Goal: Task Accomplishment & Management: Use online tool/utility

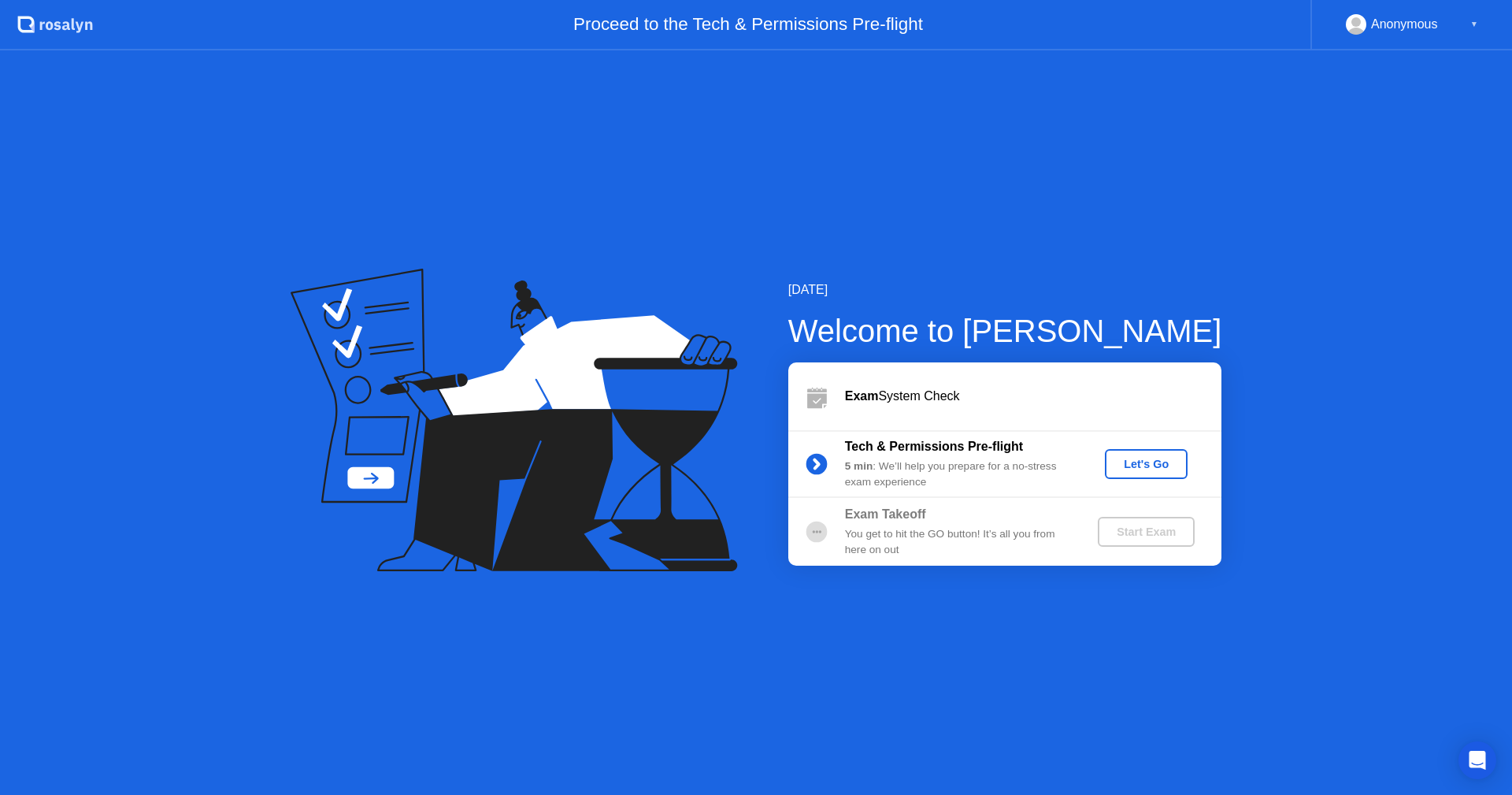
click at [1167, 461] on div "Let's Go" at bounding box center [1146, 463] width 70 height 13
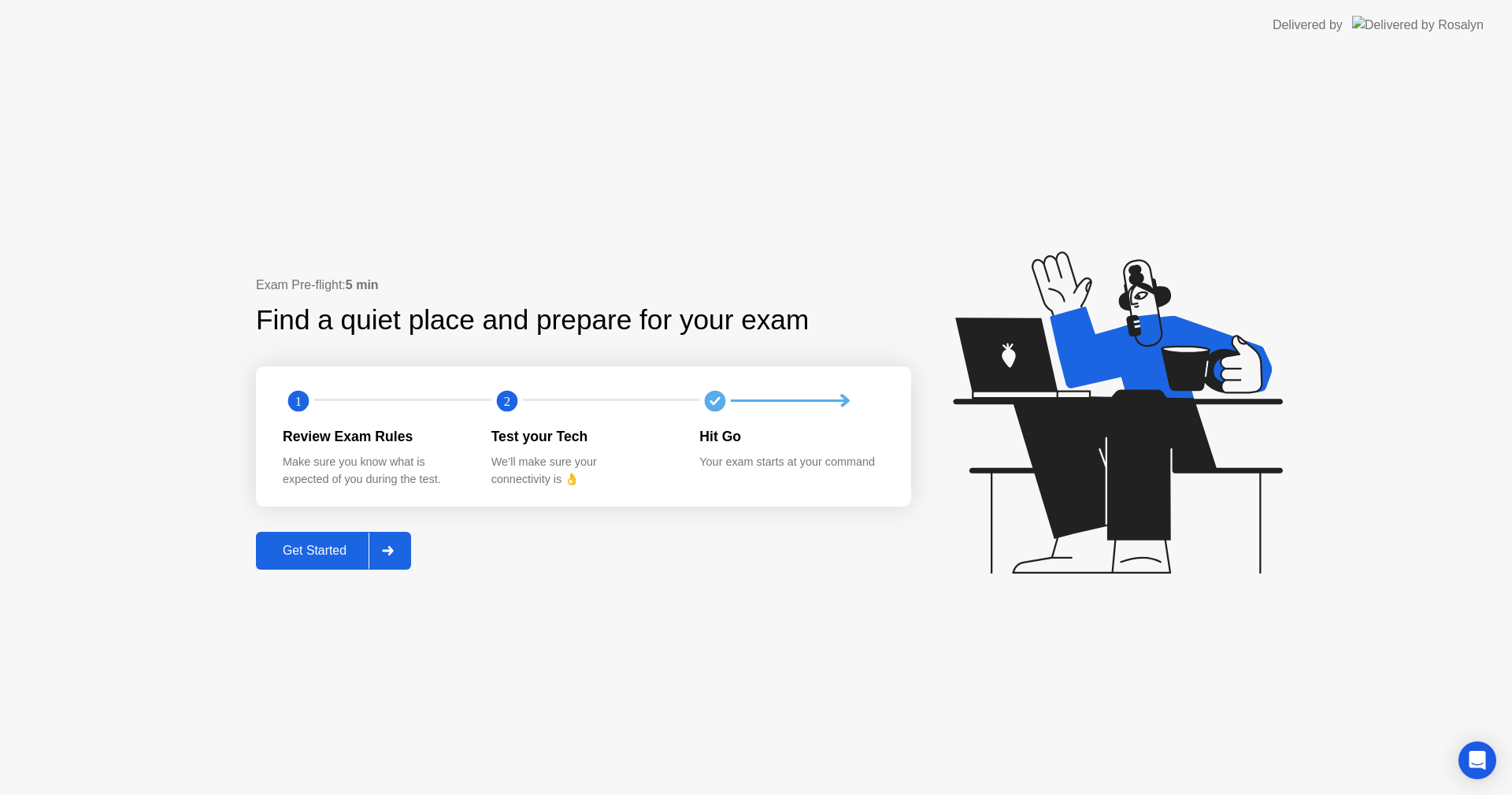
click at [333, 545] on div "Get Started" at bounding box center [315, 551] width 108 height 14
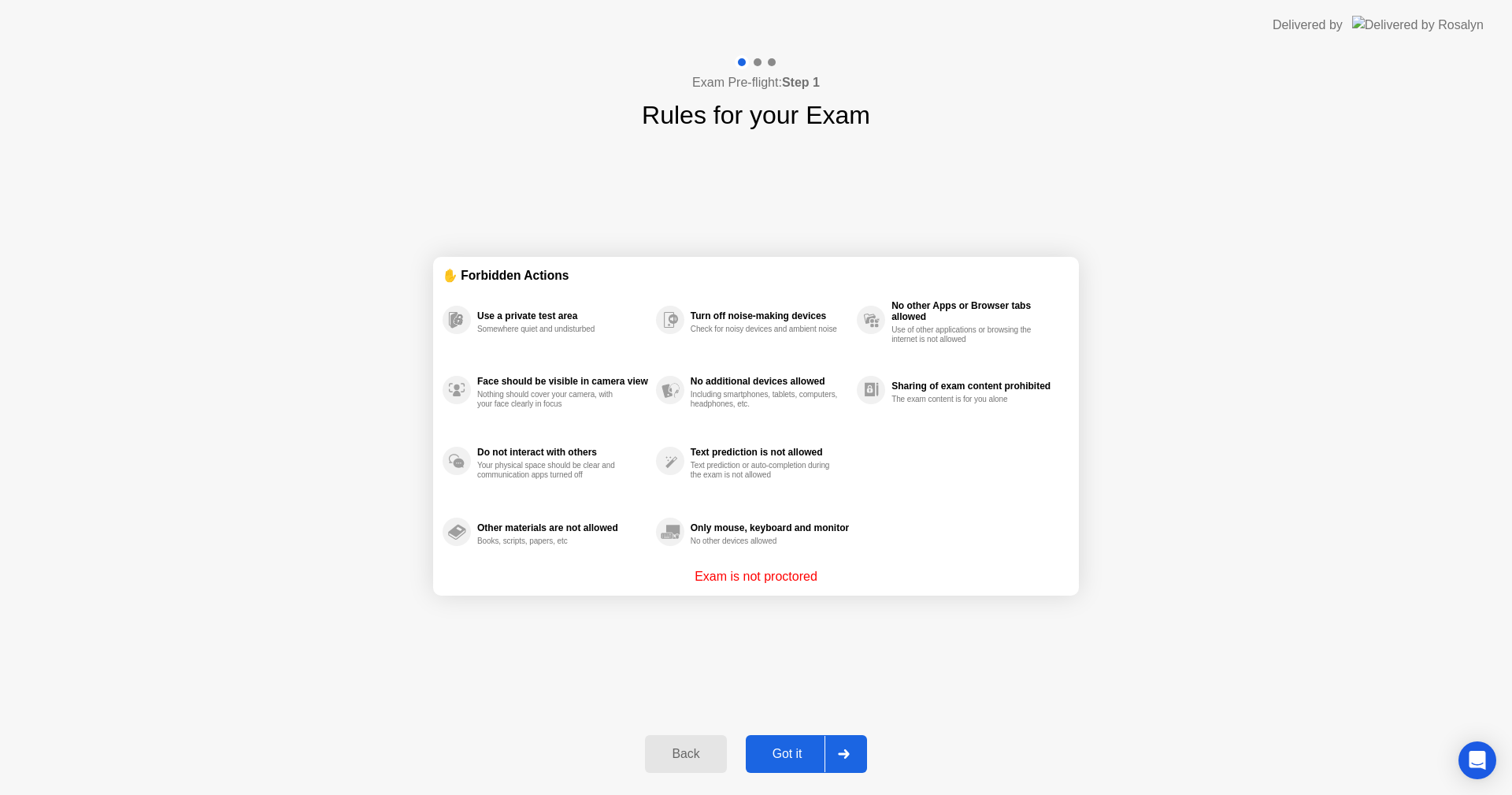
click at [791, 760] on div "Got it" at bounding box center [787, 754] width 74 height 14
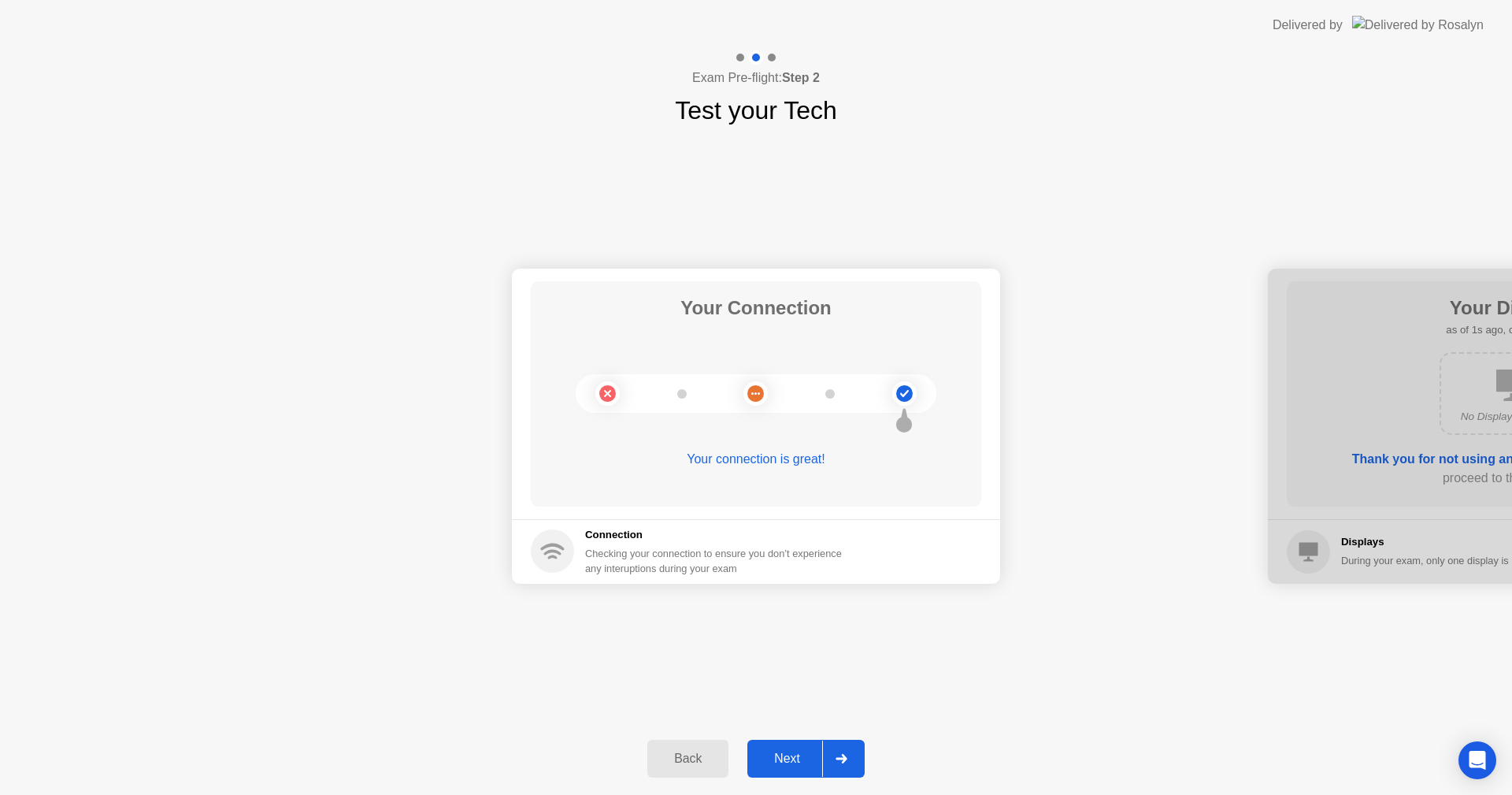
click at [791, 760] on div "Next" at bounding box center [787, 758] width 70 height 14
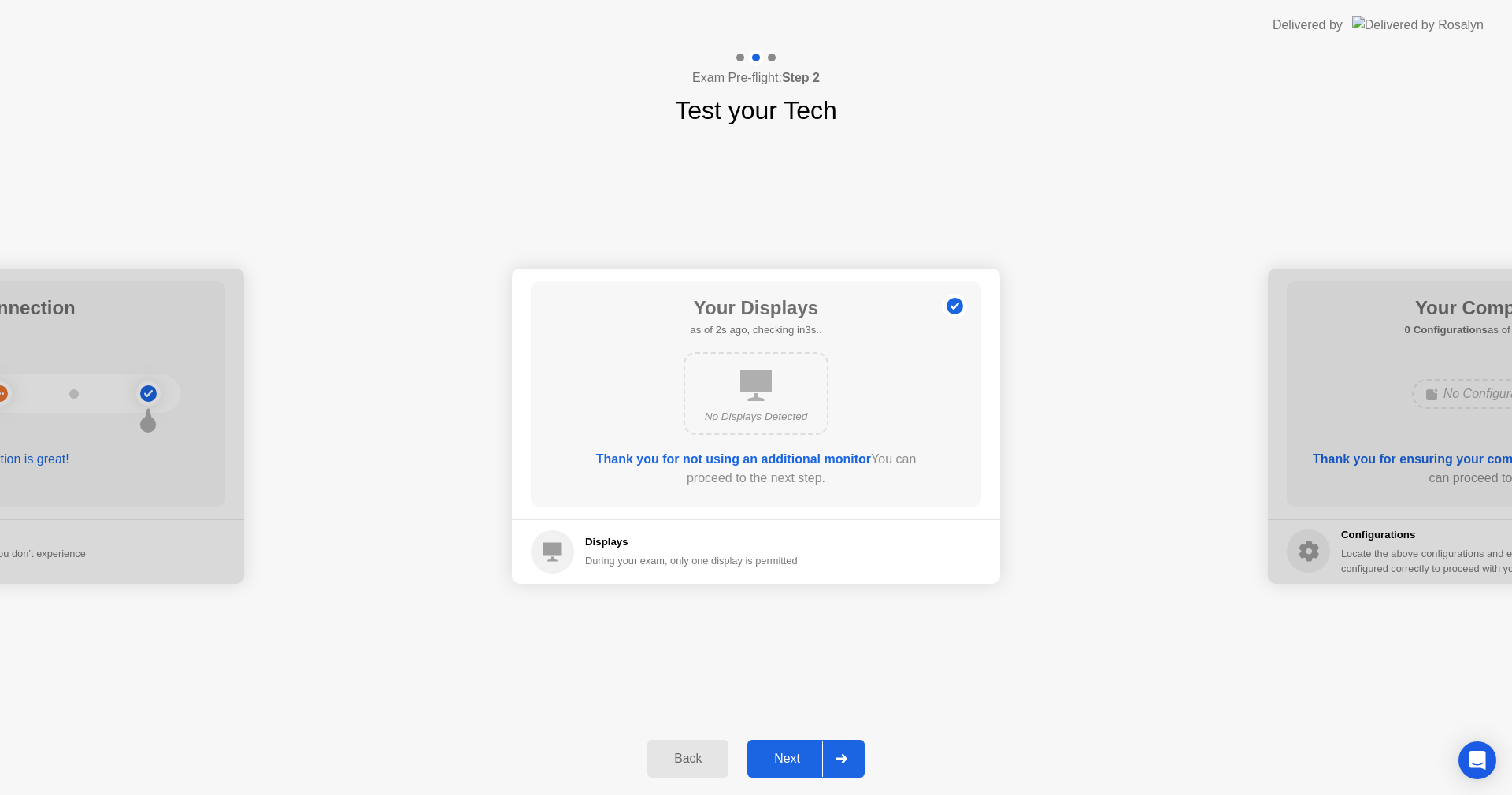
click at [791, 760] on div "Next" at bounding box center [787, 758] width 70 height 14
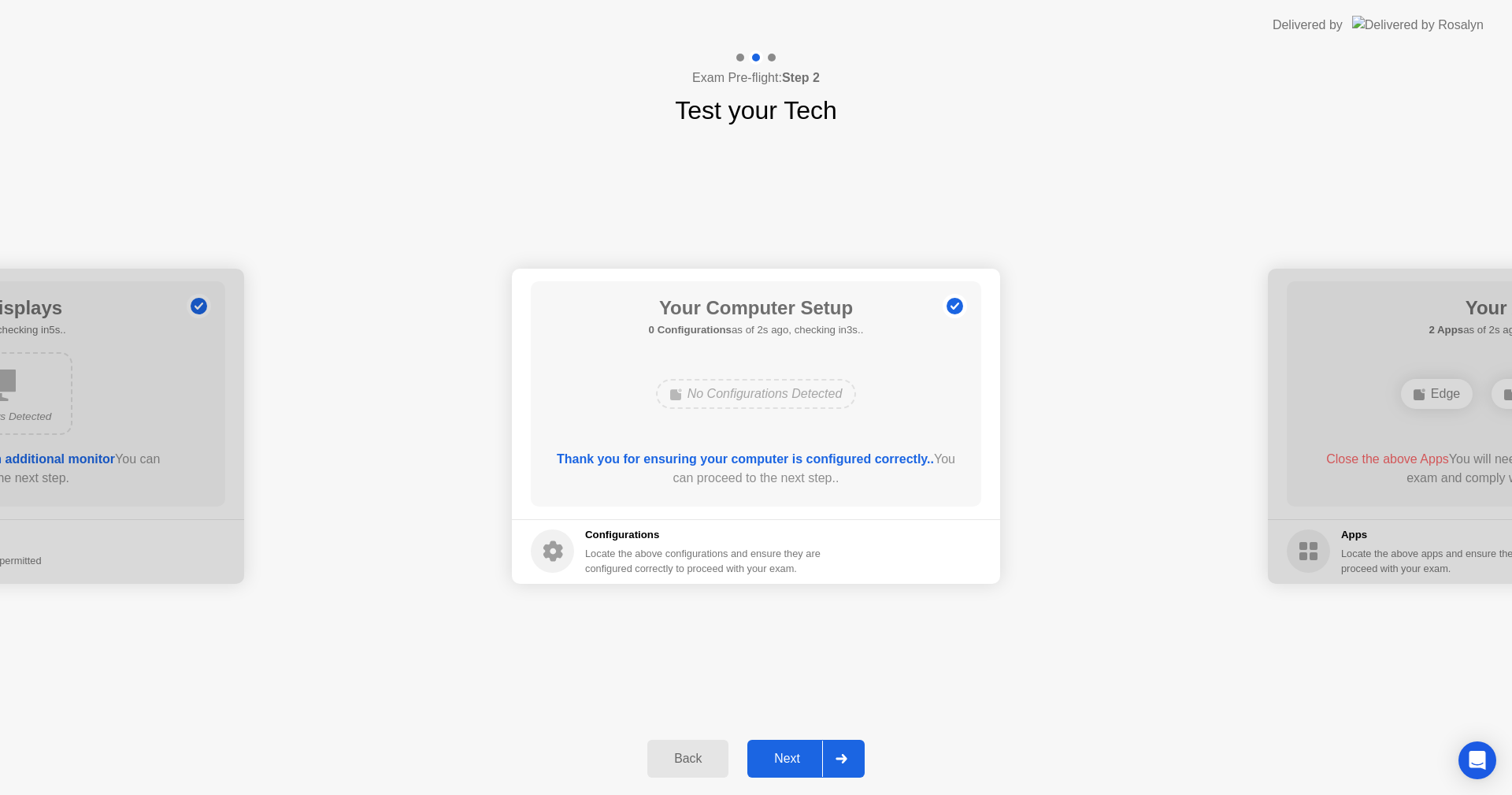
click at [791, 760] on div "Next" at bounding box center [787, 758] width 70 height 14
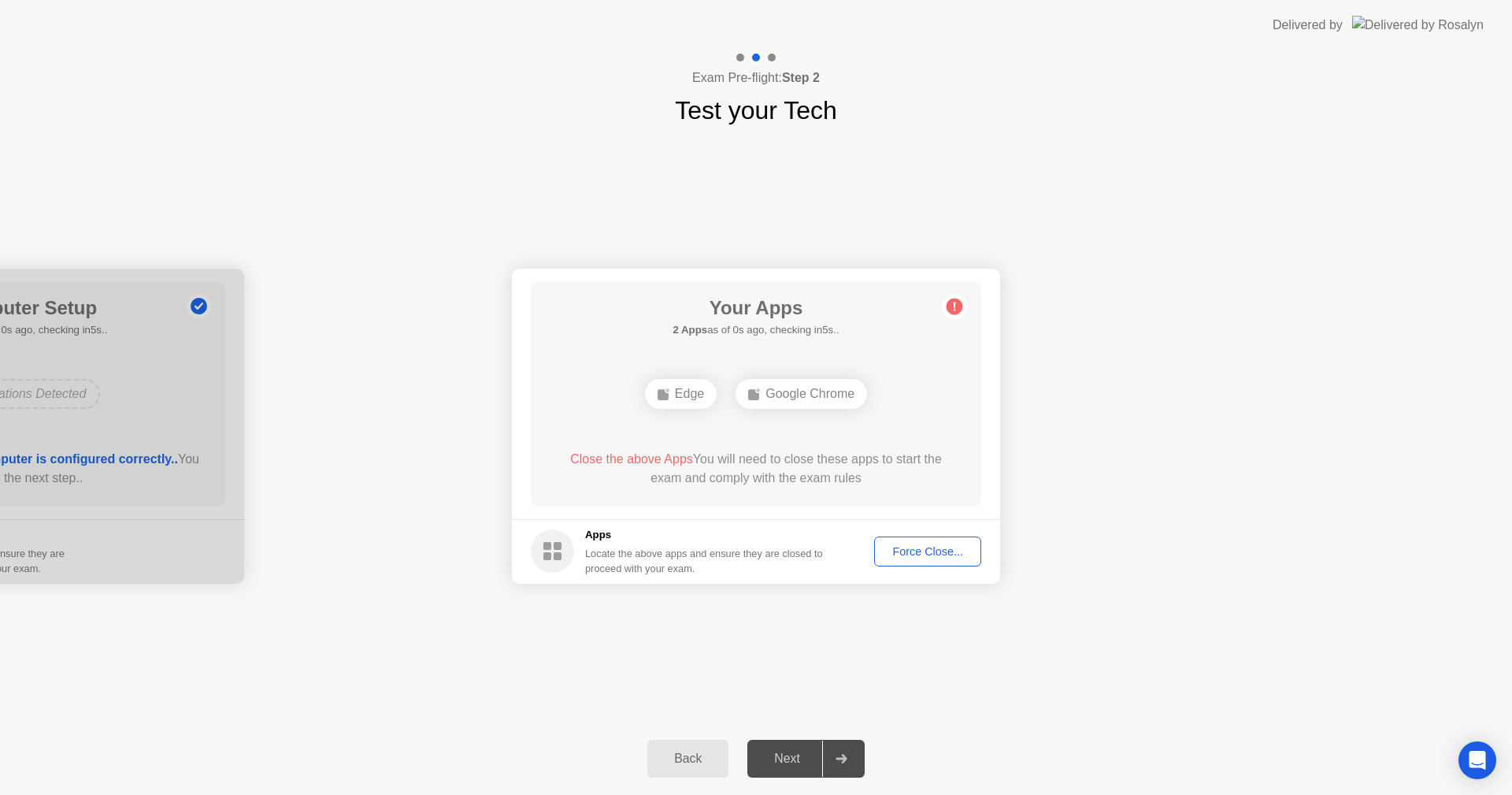
click at [924, 552] on div "Force Close..." at bounding box center [927, 551] width 96 height 13
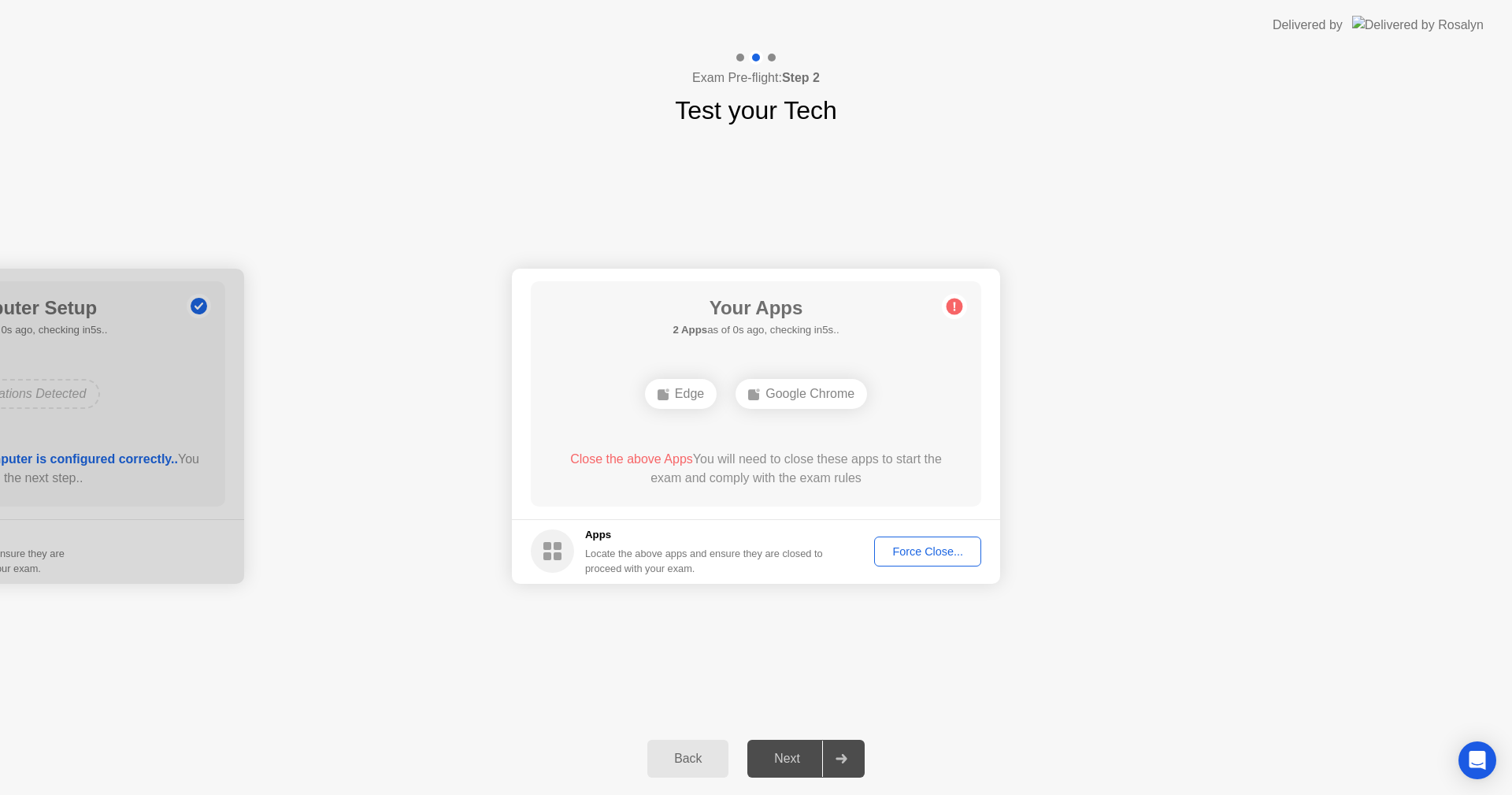
click at [933, 557] on div "Force Close..." at bounding box center [927, 551] width 96 height 13
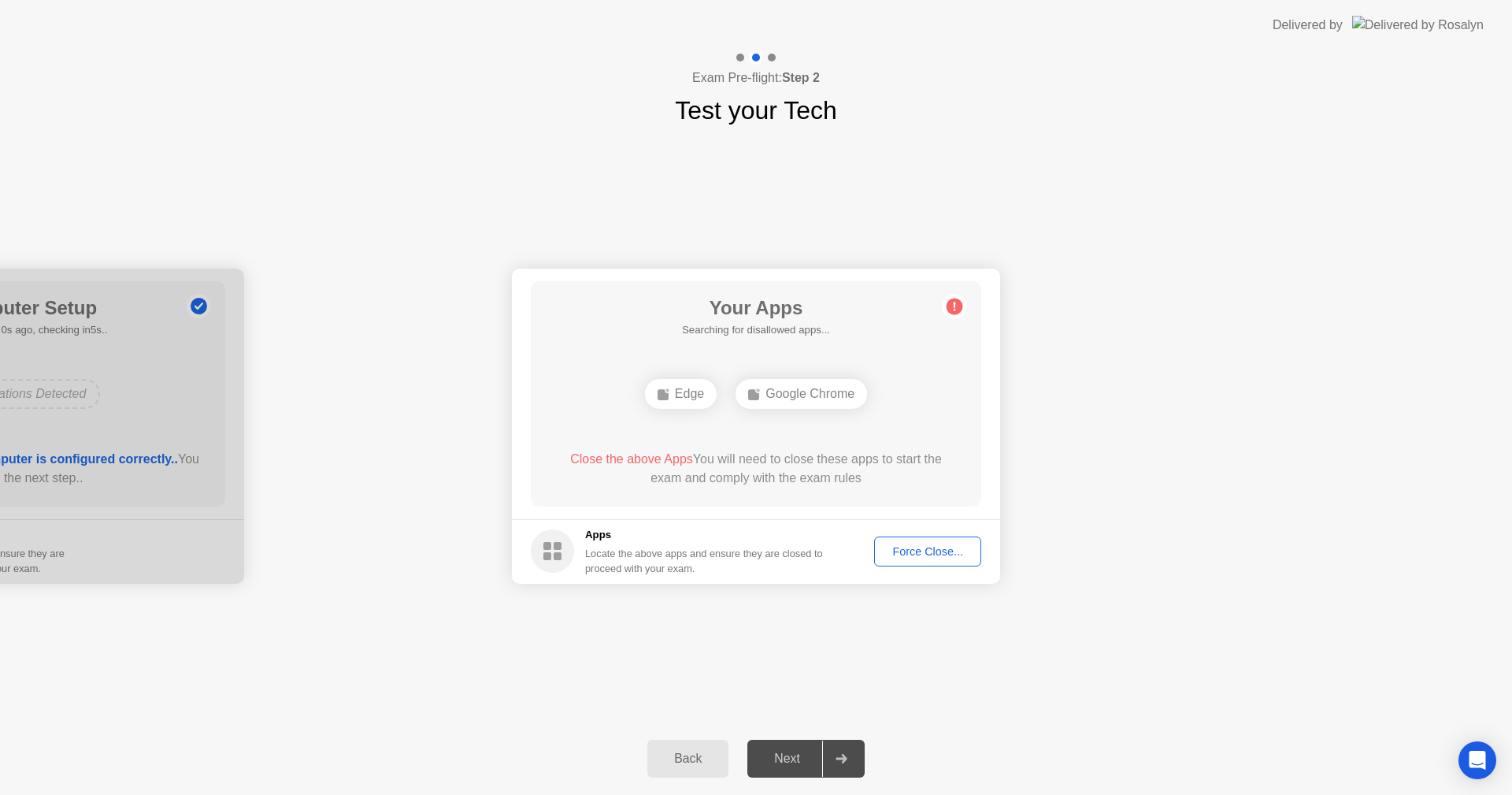
click at [827, 636] on div "Your Connection Your connection is great! Connection Checking your connection t…" at bounding box center [756, 426] width 1512 height 594
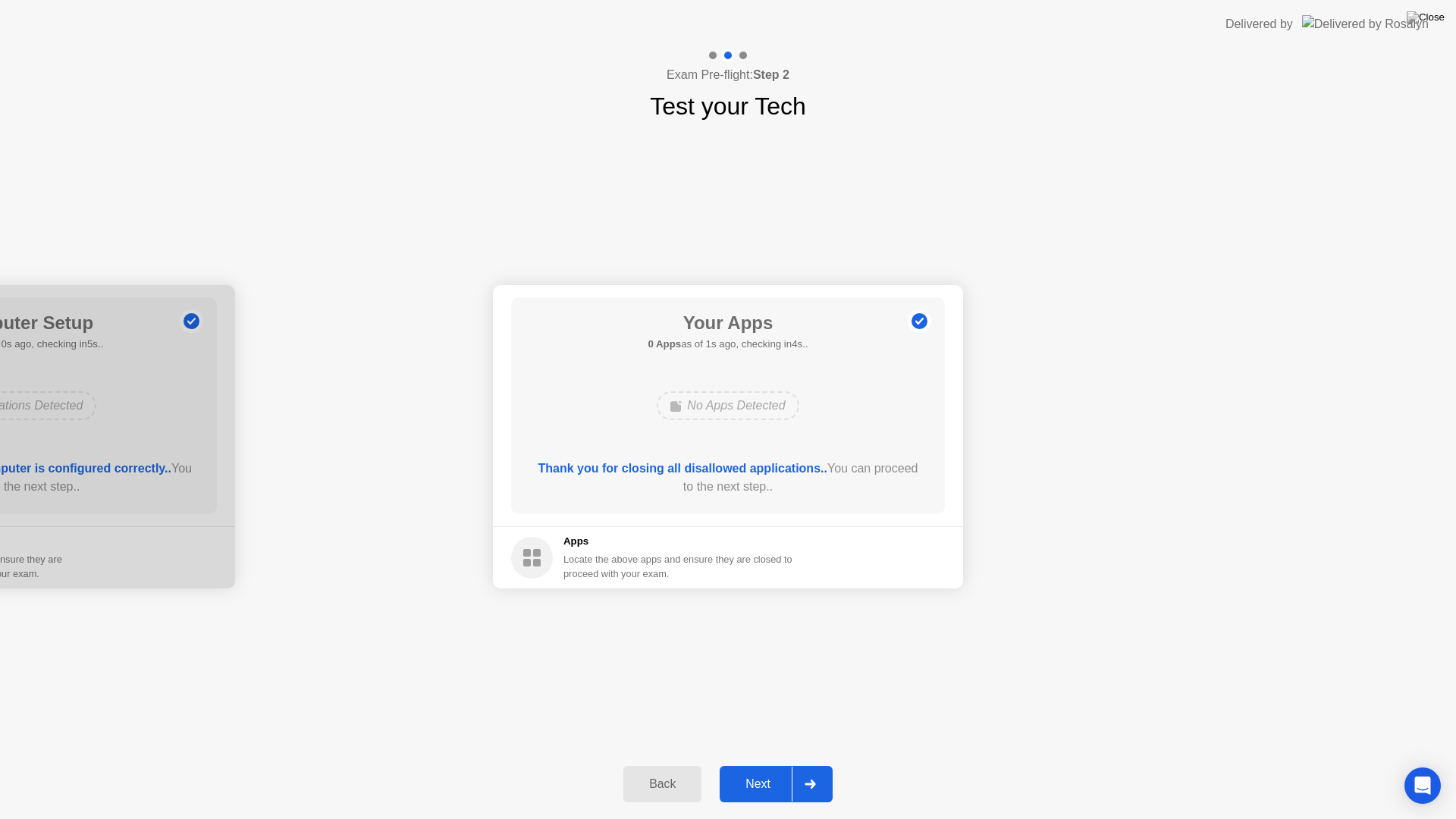
click at [752, 764] on div "Next" at bounding box center [758, 783] width 68 height 14
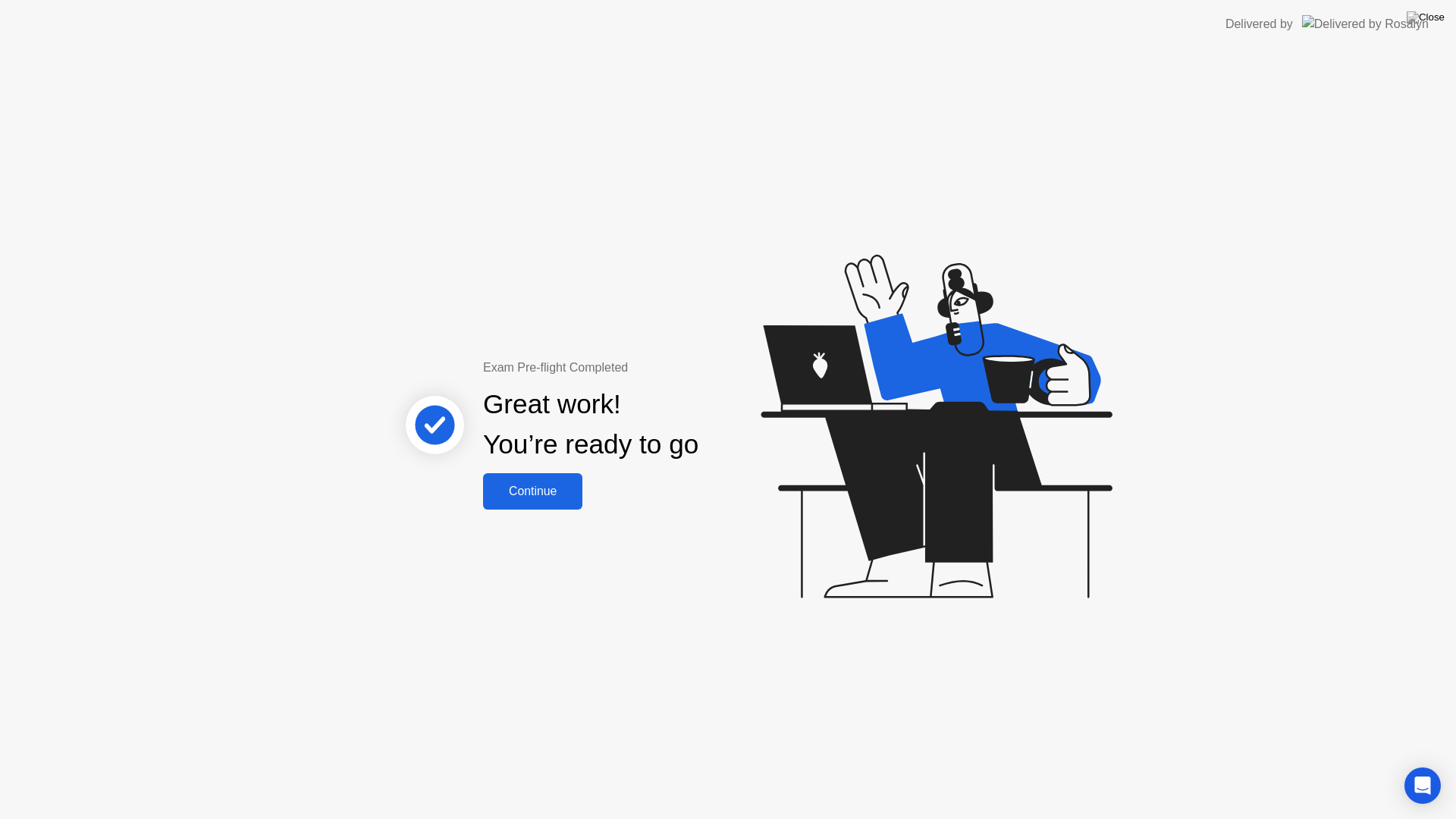
click at [565, 485] on div "Continue" at bounding box center [532, 491] width 90 height 14
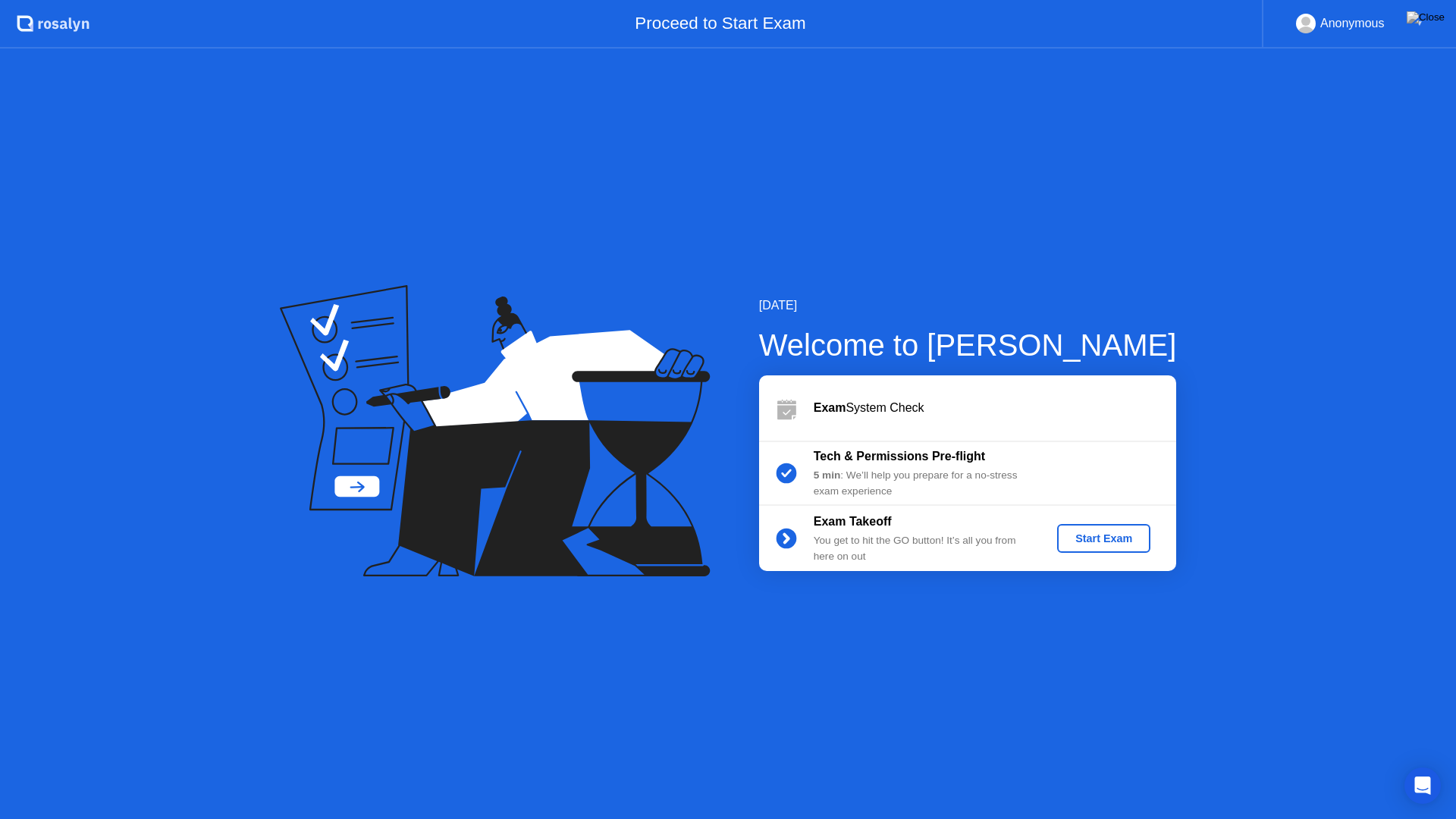
click at [1112, 534] on div "Start Exam" at bounding box center [1104, 538] width 81 height 12
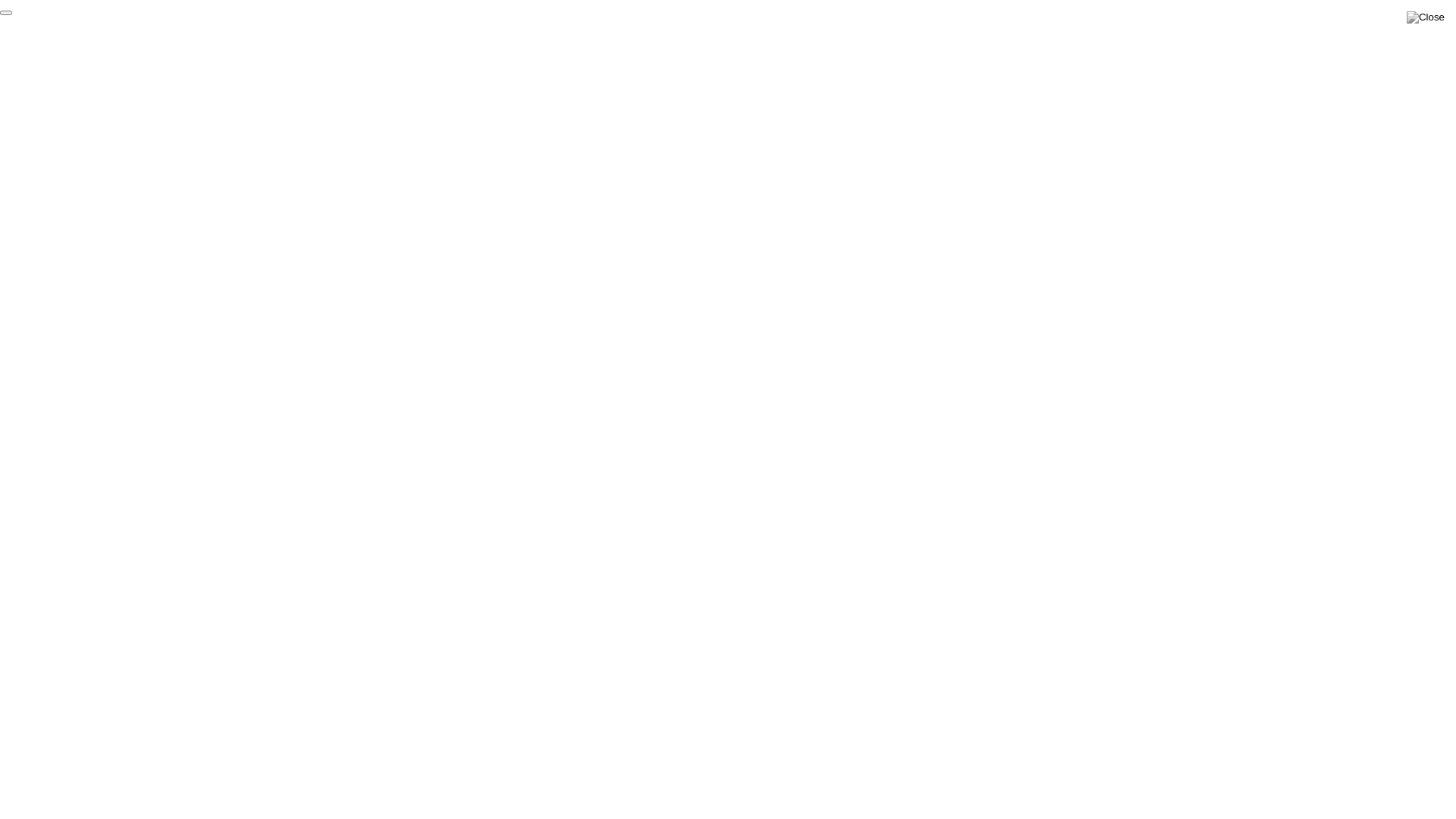
click div "End Proctoring Session"
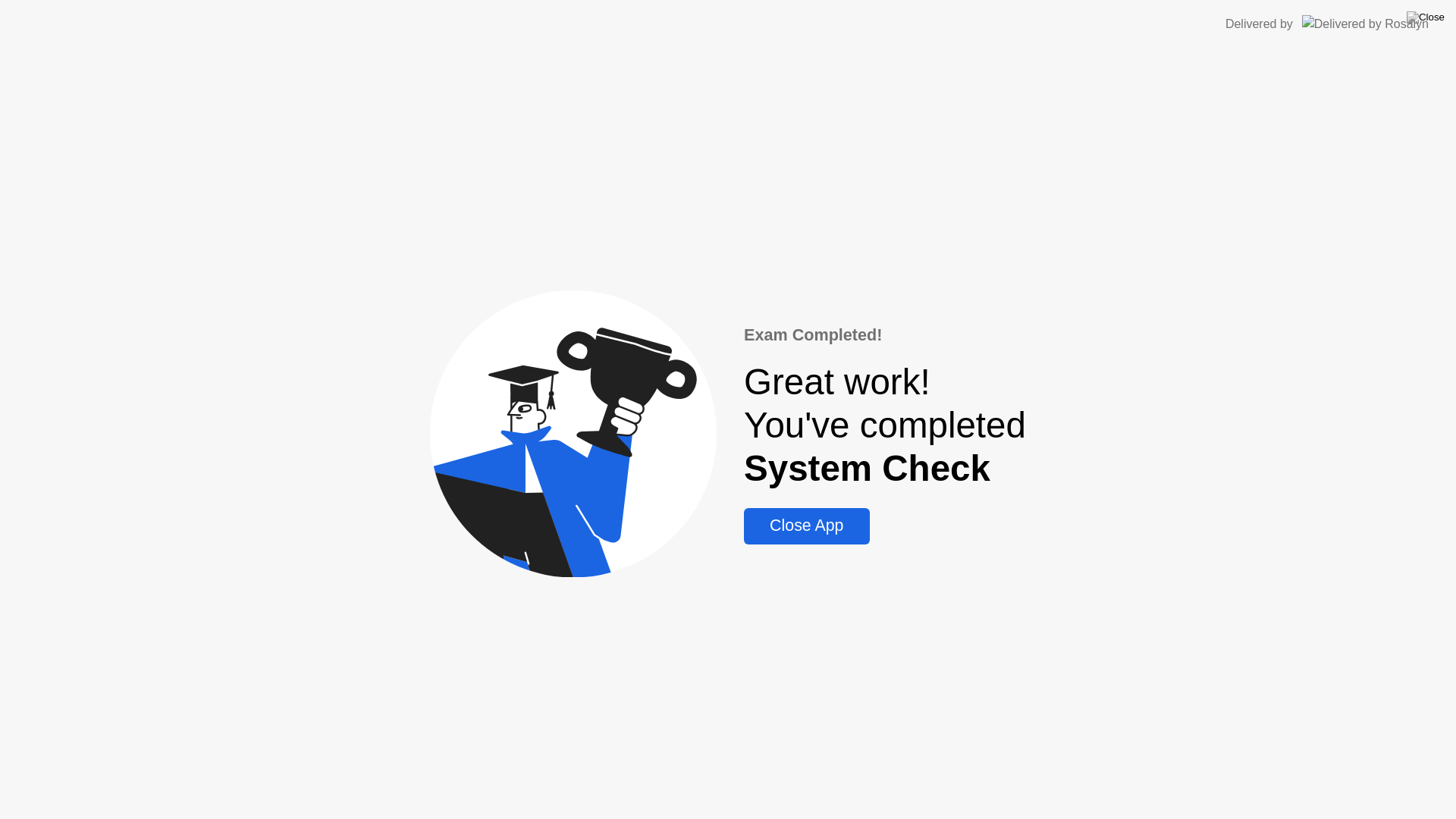
click at [823, 532] on div "Close App" at bounding box center [806, 525] width 116 height 19
